Goal: Task Accomplishment & Management: Manage account settings

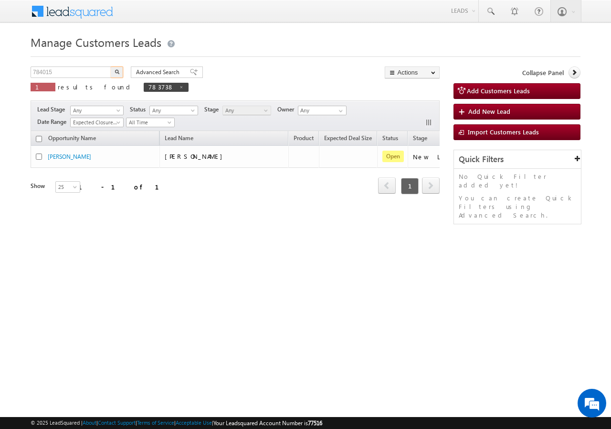
type input "784015"
click at [116, 70] on img "button" at bounding box center [117, 71] width 5 height 5
click at [66, 76] on input "783738" at bounding box center [72, 71] width 82 height 11
paste input "4015"
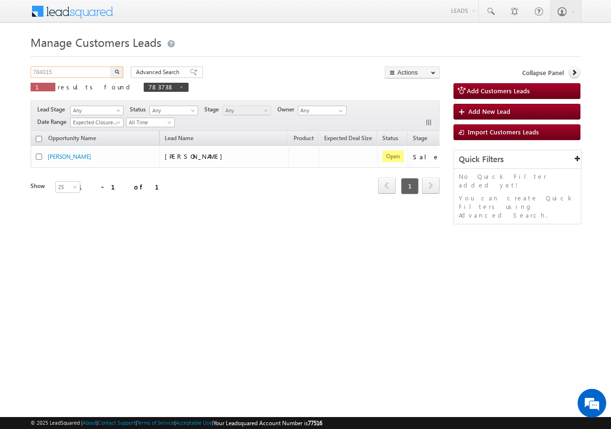
type input "784015"
click at [119, 71] on img "button" at bounding box center [117, 71] width 5 height 5
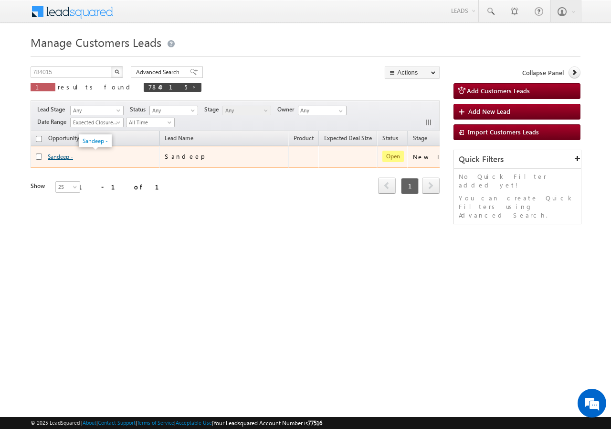
click at [60, 156] on link "Sandeep -" at bounding box center [60, 156] width 25 height 7
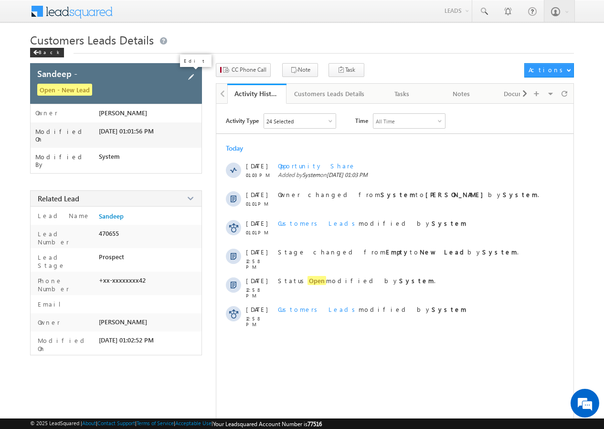
click at [192, 74] on span at bounding box center [191, 77] width 11 height 11
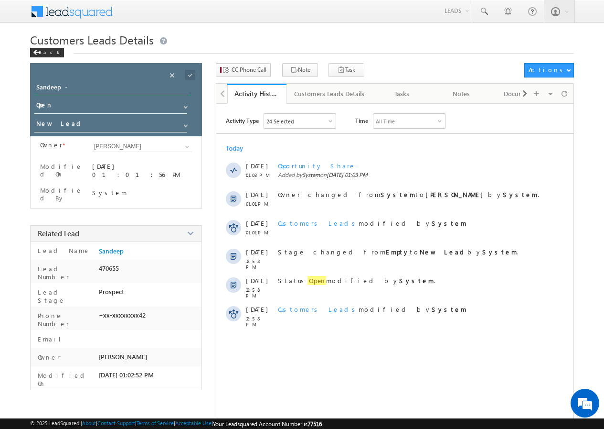
click at [70, 85] on input "Sandeep -" at bounding box center [111, 88] width 155 height 13
click at [108, 87] on input "Sandeep Prajapat" at bounding box center [111, 88] width 155 height 13
type input "Sandeep Prajapat"
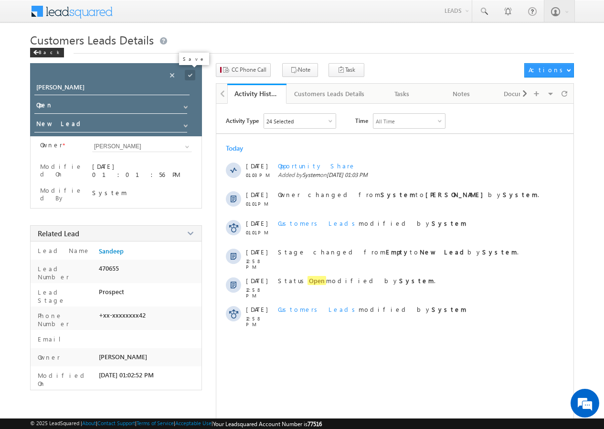
click at [192, 74] on span at bounding box center [190, 75] width 11 height 11
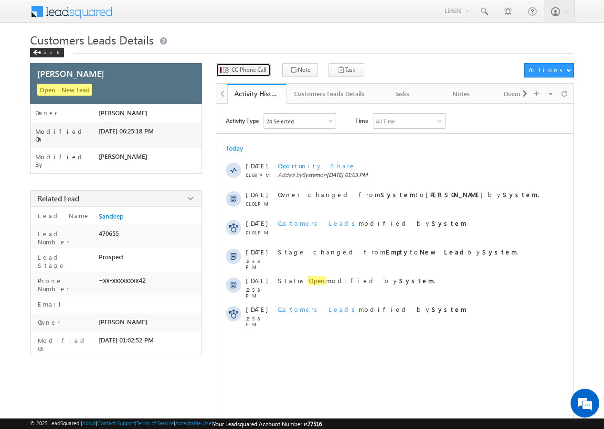
click at [238, 71] on span "CC Phone Call" at bounding box center [249, 69] width 35 height 9
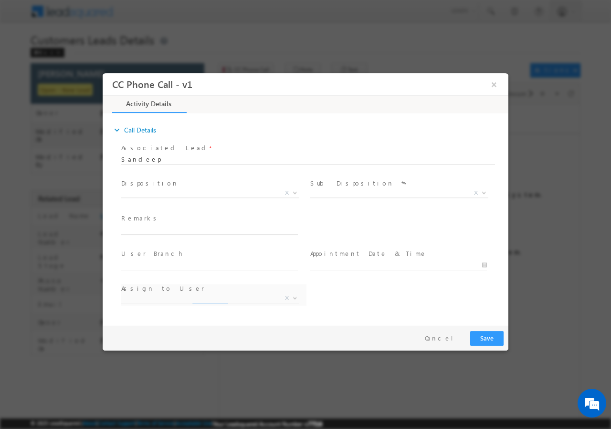
select select "ajay.baniya@sgrlimited.in"
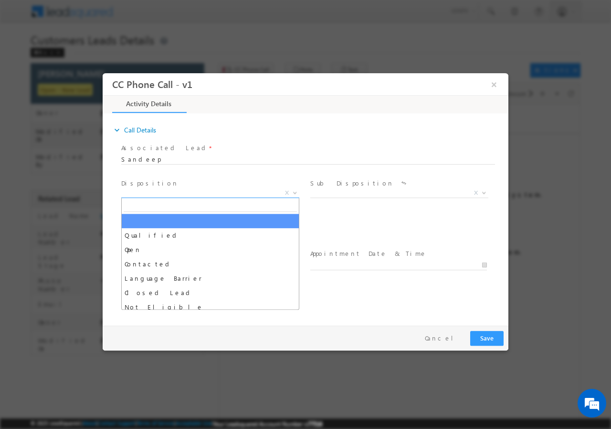
click at [175, 194] on span "X" at bounding box center [210, 193] width 178 height 10
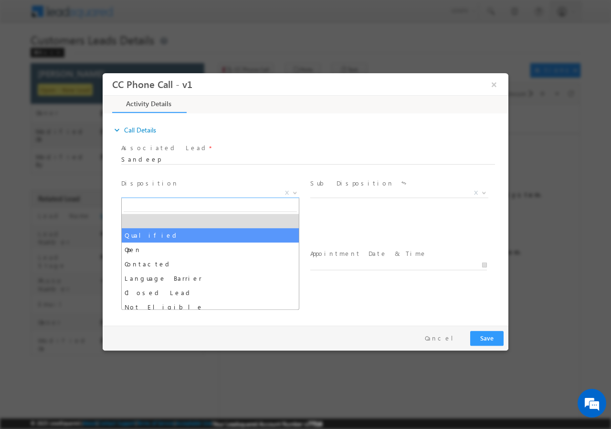
select select "Qualified"
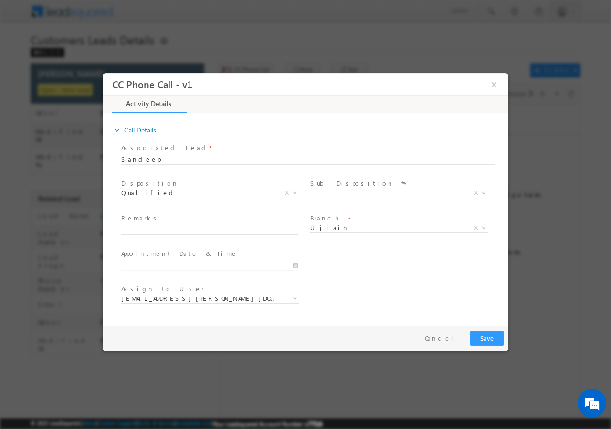
click at [321, 187] on label "Sub Disposition" at bounding box center [353, 182] width 84 height 9
click at [324, 190] on span "X" at bounding box center [400, 193] width 178 height 10
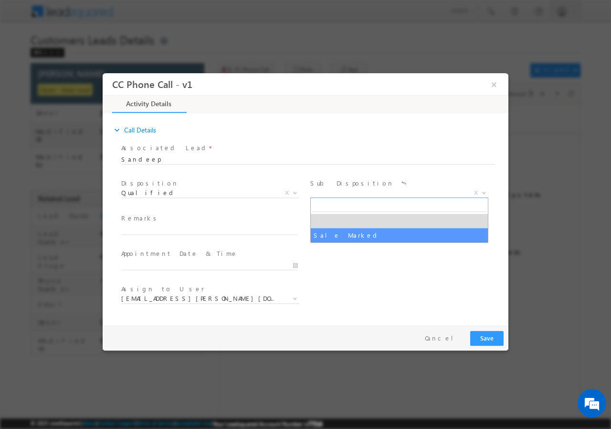
select select "Sale Marked"
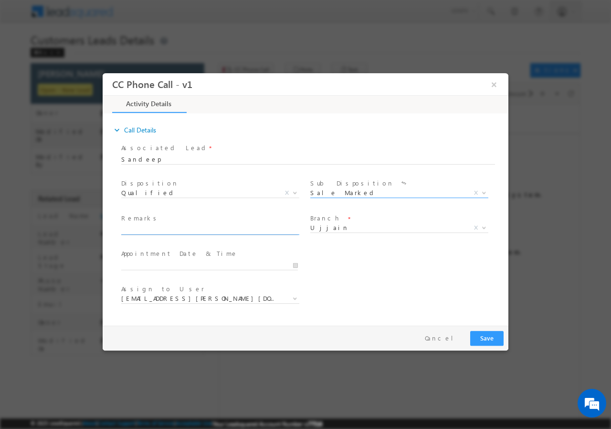
click at [183, 230] on input "text" at bounding box center [209, 230] width 177 height 10
paste input "784015//VB_Know_More//Sandeep Prajapat//7470979142//BT+TOPUP//loan req-10L//obl…"
type input "784015//VB_Know_More//Sandeep Prajapat//7470979142//BT+TOPUP//loan req-10L//obl…"
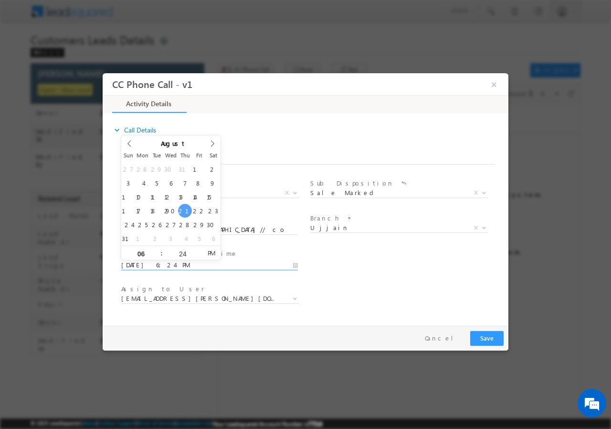
click at [297, 264] on input "08/21/2025 6:24 PM" at bounding box center [209, 265] width 177 height 10
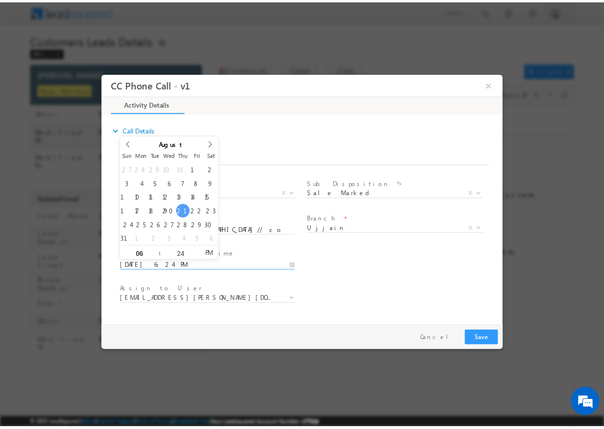
scroll to position [0, 0]
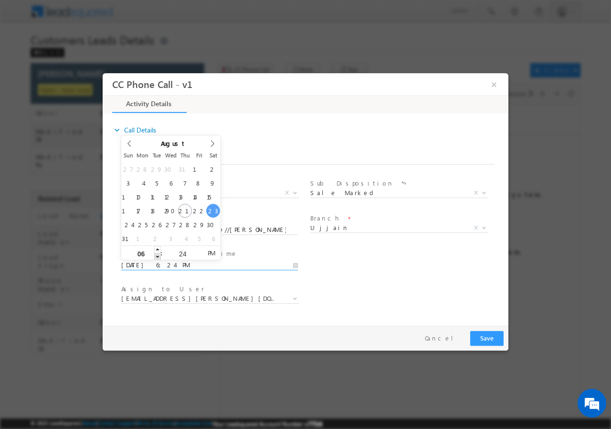
type input "08/23/2025 5:24 PM"
type input "05"
click at [159, 255] on span at bounding box center [157, 255] width 7 height 7
type input "08/23/2025 4:24 PM"
type input "04"
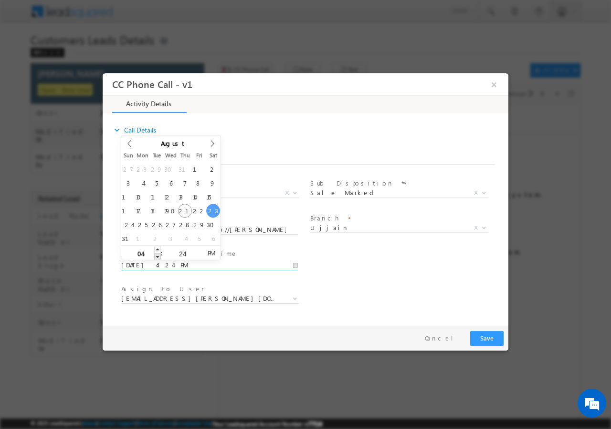
click at [159, 255] on span at bounding box center [157, 255] width 7 height 7
type input "08/23/2025 3:24 PM"
type input "03"
click at [159, 255] on span at bounding box center [157, 255] width 7 height 7
type input "08/23/2025 2:24 PM"
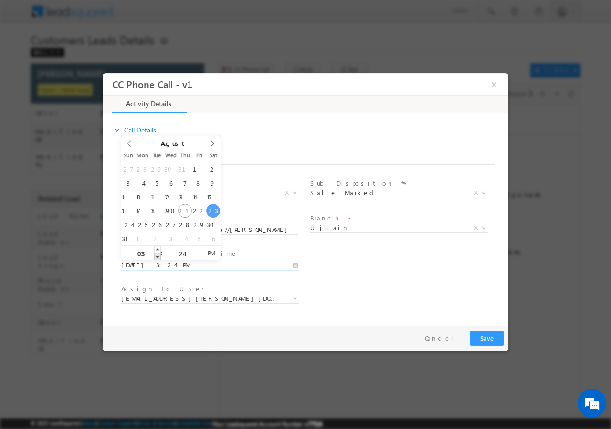
type input "02"
click at [159, 255] on span at bounding box center [157, 255] width 7 height 7
type input "08/23/2025 1:24 PM"
type input "01"
click at [159, 255] on span at bounding box center [157, 255] width 7 height 7
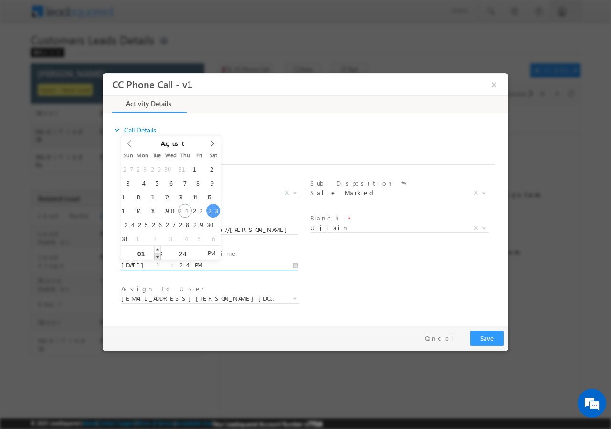
type input "08/23/2025 12:24 PM"
type input "12"
click at [159, 255] on span at bounding box center [157, 255] width 7 height 7
click at [181, 252] on input "24" at bounding box center [183, 253] width 40 height 6
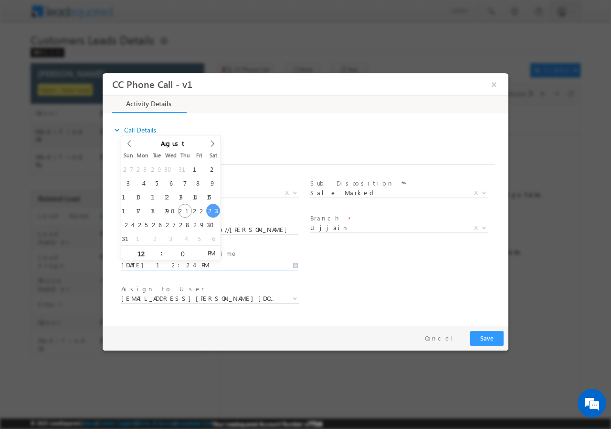
type input "00"
type input "08/23/2025 12:00 PM"
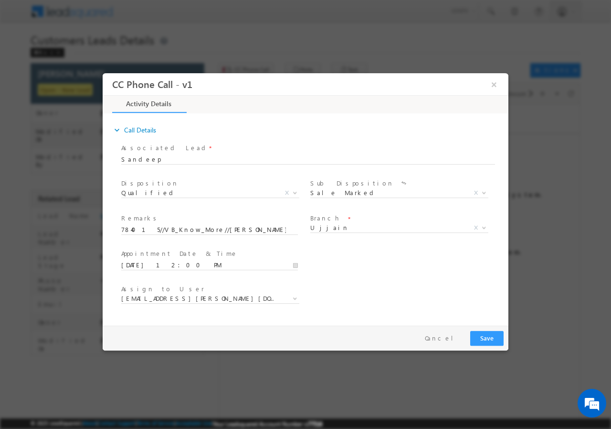
click at [410, 264] on div "User Branch * Appointment Date & Time * 08/23/2025 12:00 PM" at bounding box center [313, 263] width 389 height 35
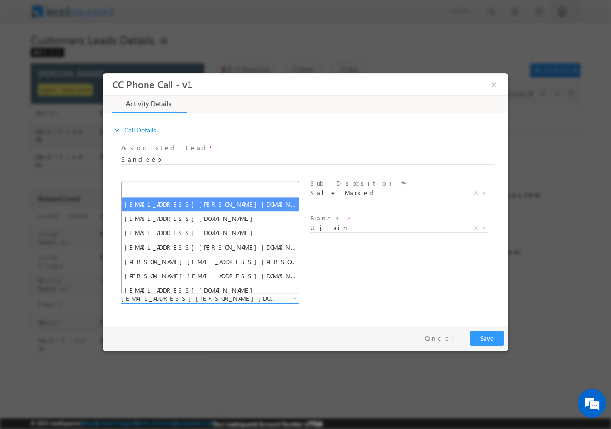
click at [193, 301] on span "ajay.baniya@sgrlimited.in" at bounding box center [198, 297] width 155 height 9
paste input "ajay.baniya@sgrlimited.in"
type input "ajay.baniya@sgrlimited.in"
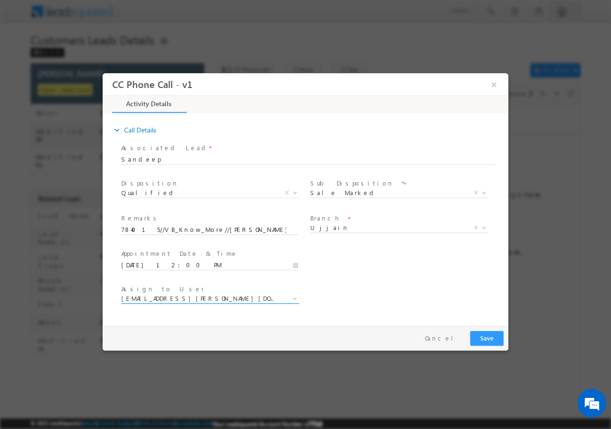
click at [172, 297] on span "ajay.baniya@sgrlimited.in" at bounding box center [198, 297] width 155 height 9
click at [488, 335] on button "Save" at bounding box center [487, 337] width 33 height 15
